Goal: Information Seeking & Learning: Learn about a topic

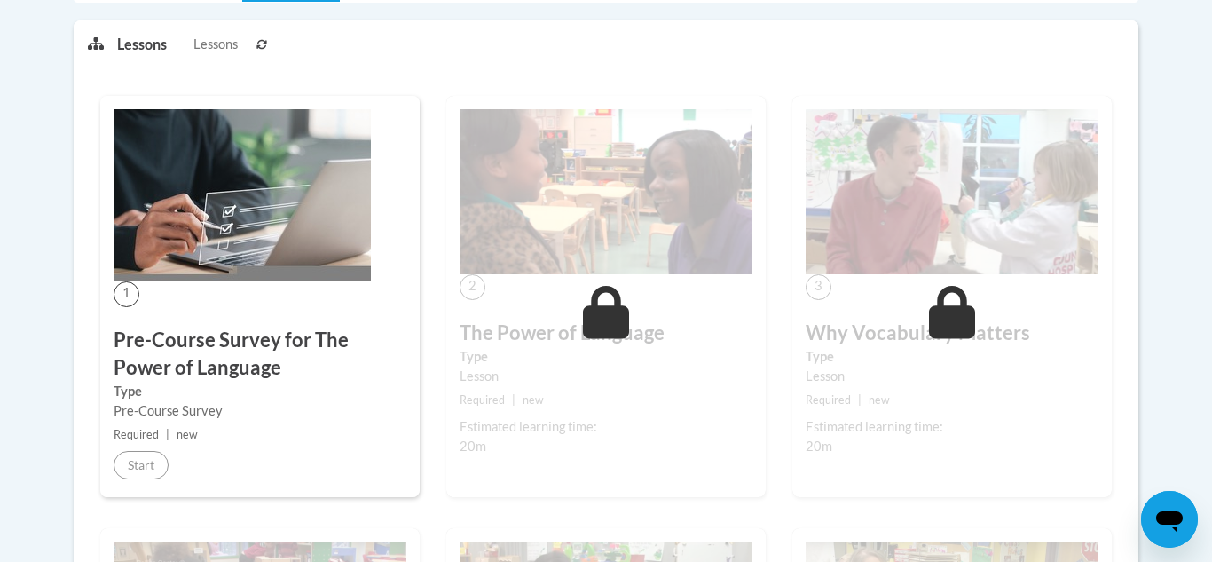
scroll to position [445, 0]
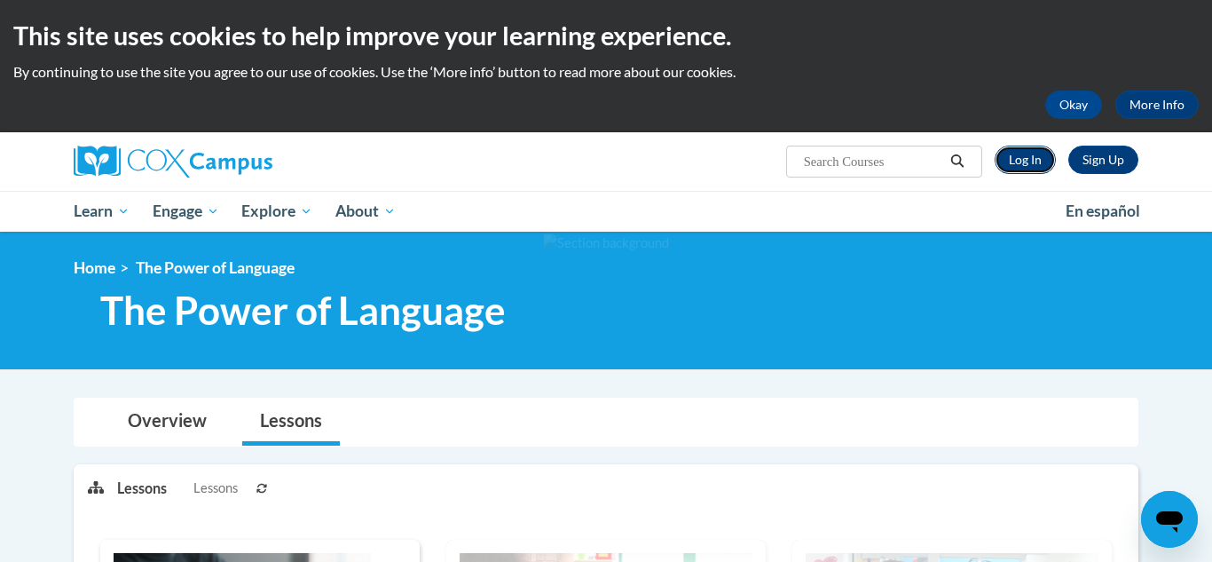
click at [1015, 168] on link "Log In" at bounding box center [1025, 160] width 61 height 28
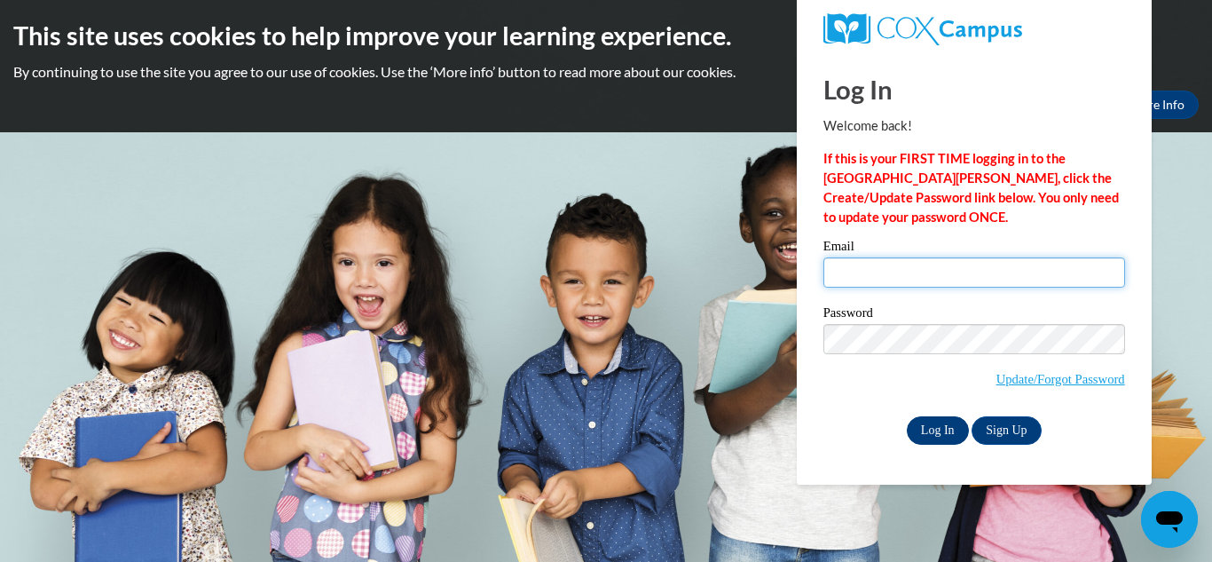
type input "billmanmiranda@gmail.com"
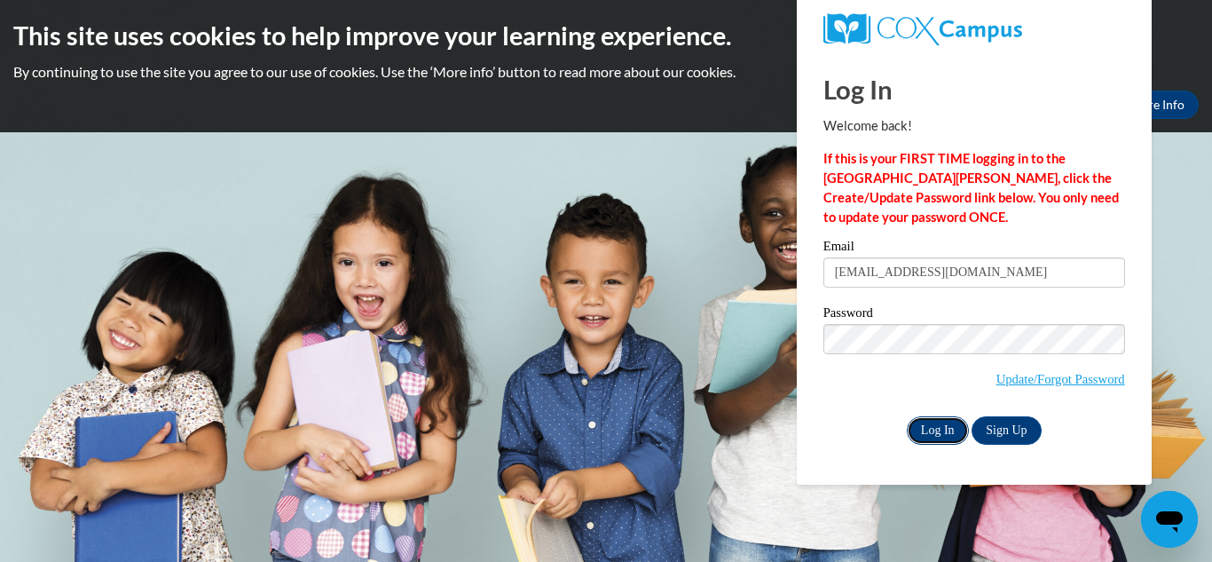
click at [936, 421] on input "Log In" at bounding box center [938, 430] width 62 height 28
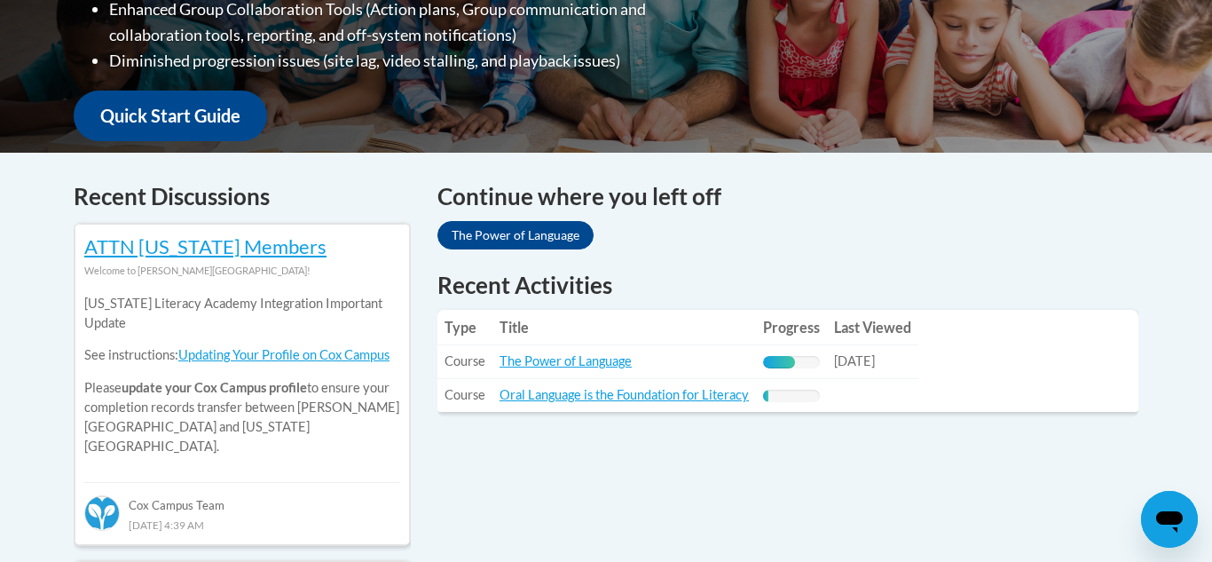
scroll to position [606, 0]
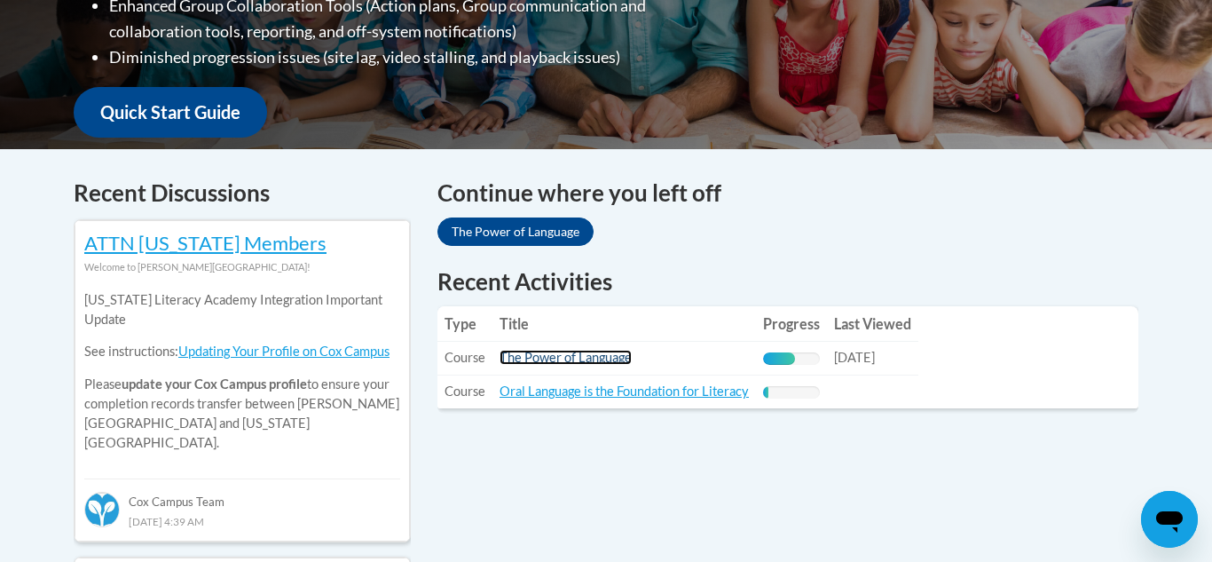
click at [616, 357] on link "The Power of Language" at bounding box center [566, 357] width 132 height 15
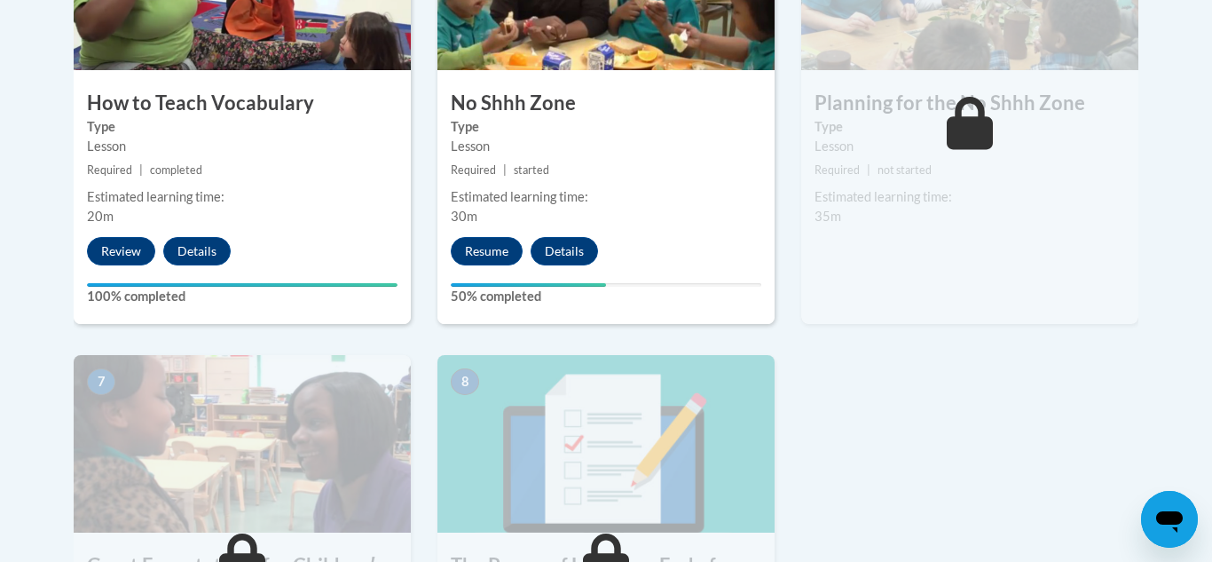
scroll to position [1167, 0]
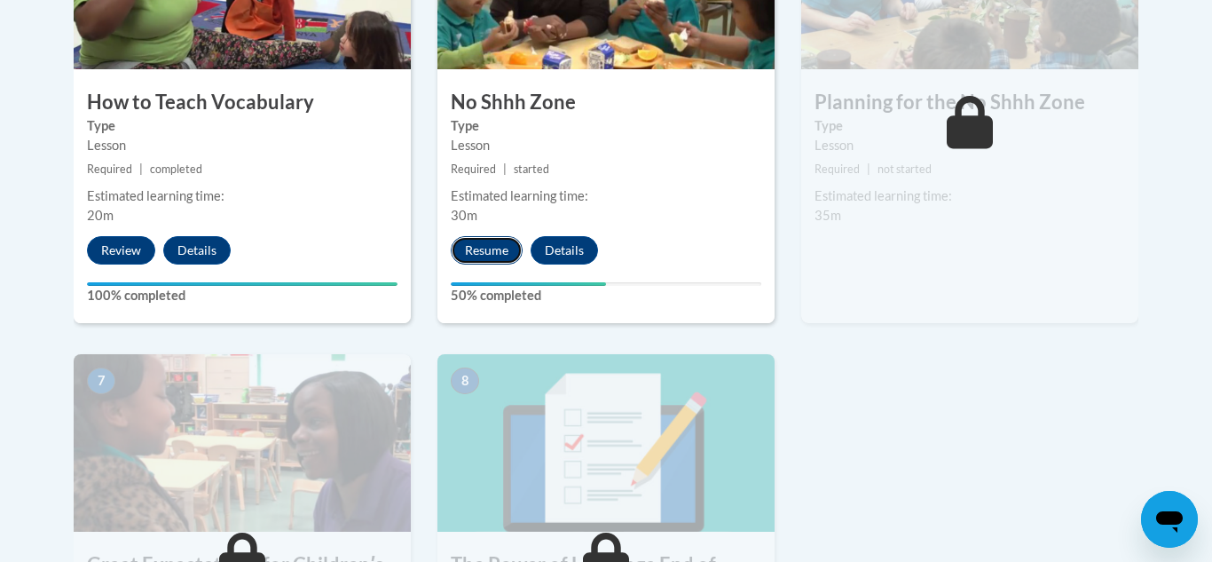
click at [486, 245] on button "Resume" at bounding box center [487, 250] width 72 height 28
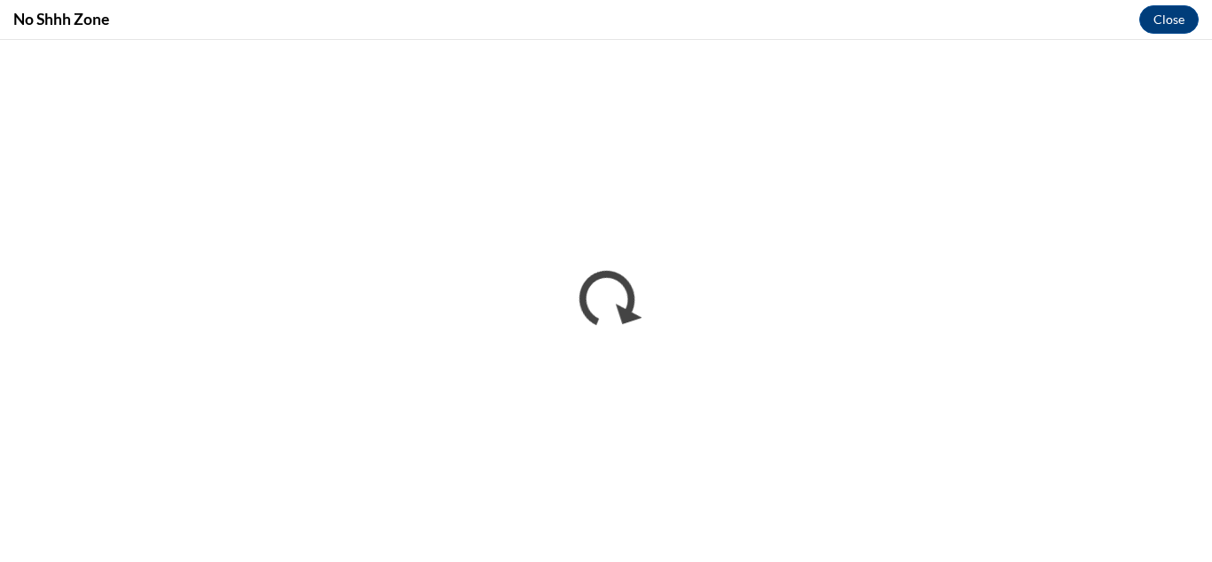
scroll to position [0, 0]
